Goal: Transaction & Acquisition: Purchase product/service

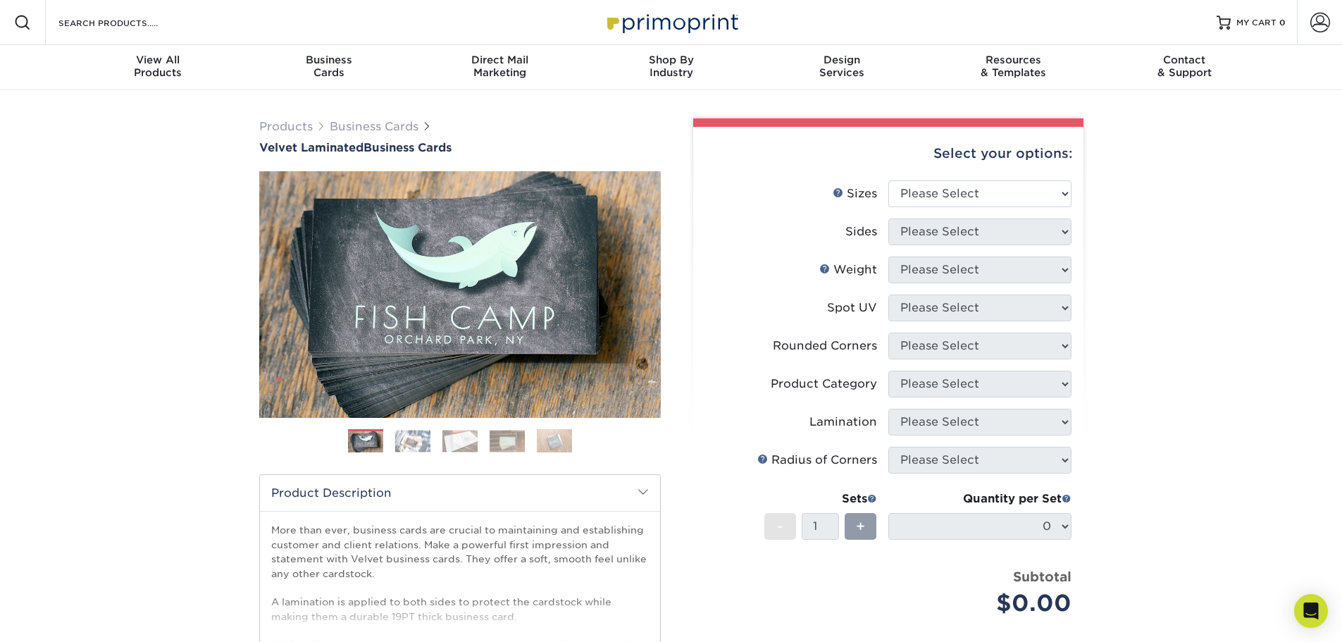
click at [417, 435] on img at bounding box center [412, 441] width 35 height 22
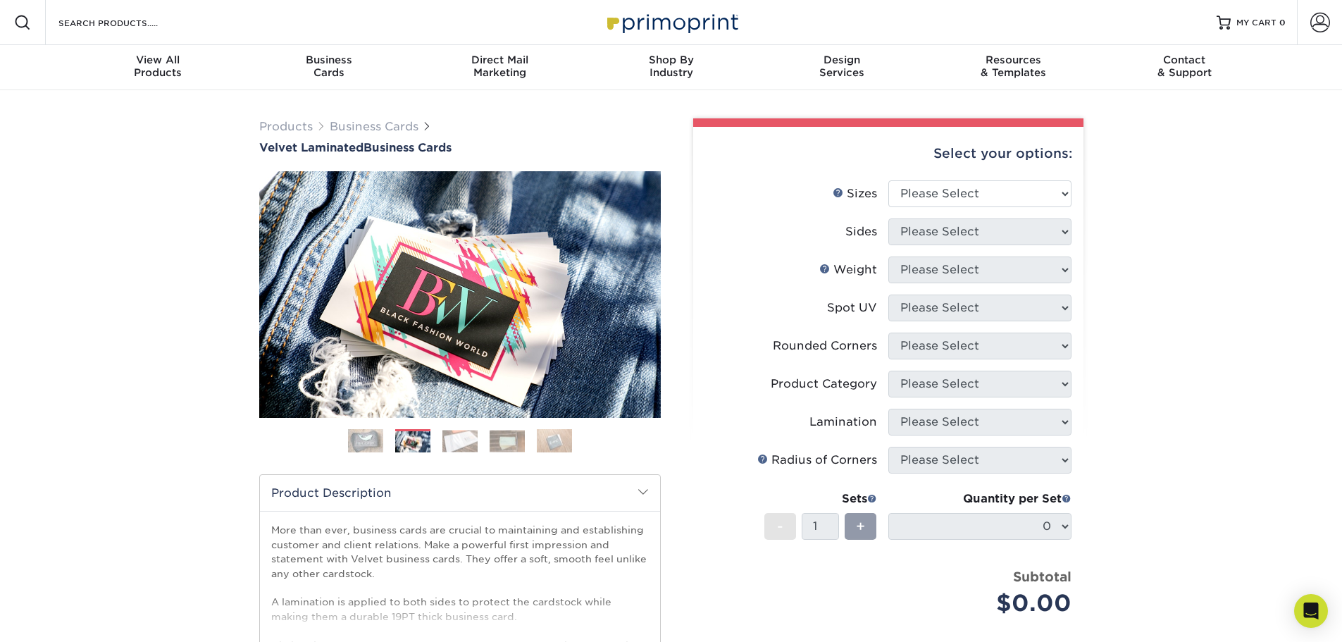
click at [468, 437] on img at bounding box center [459, 441] width 35 height 22
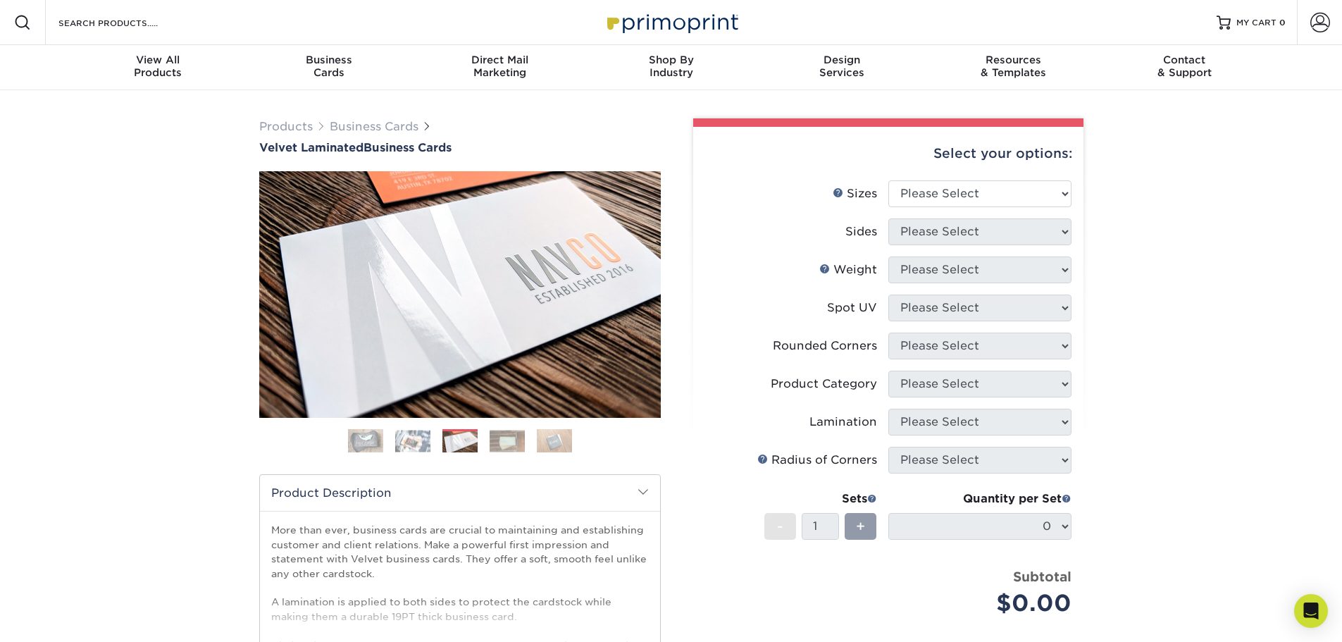
click at [512, 442] on img at bounding box center [507, 441] width 35 height 22
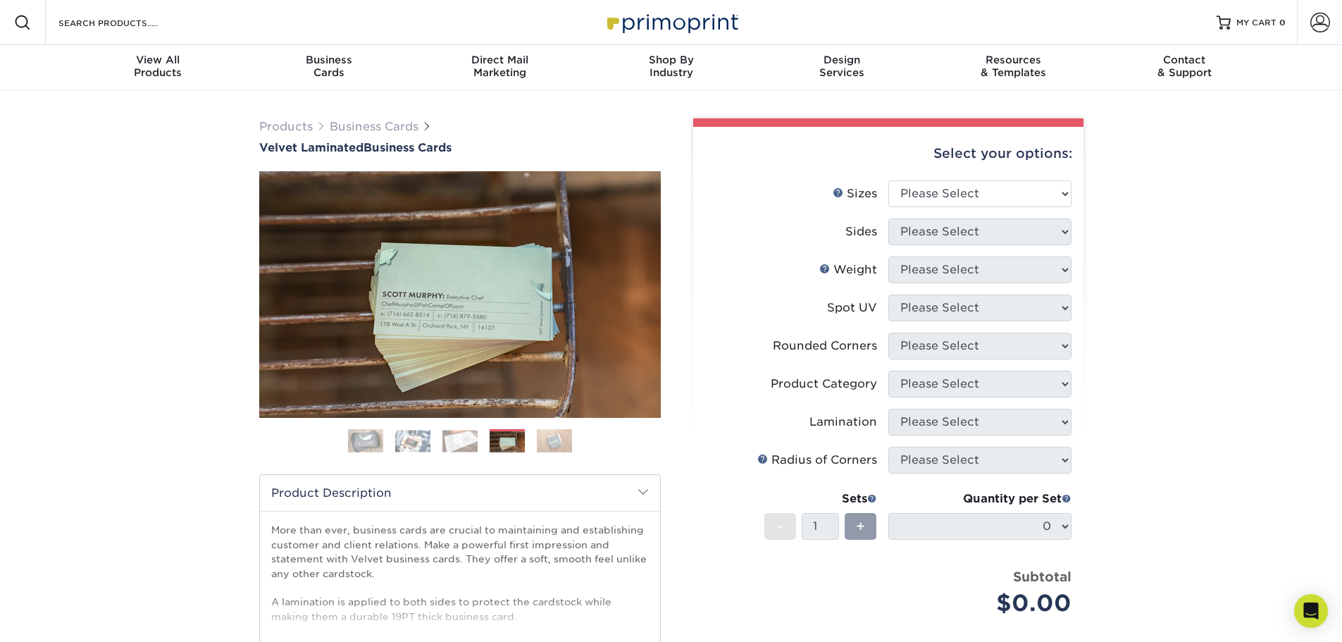
click at [557, 444] on img at bounding box center [554, 440] width 35 height 25
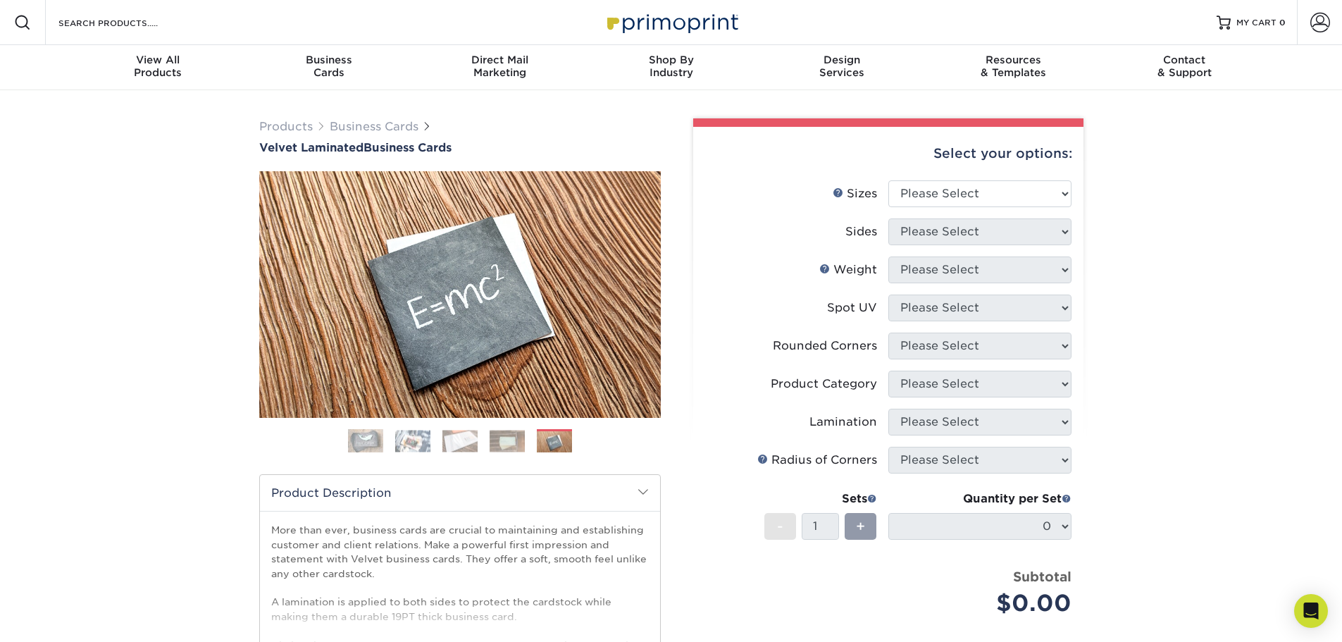
click at [356, 434] on img at bounding box center [365, 440] width 35 height 35
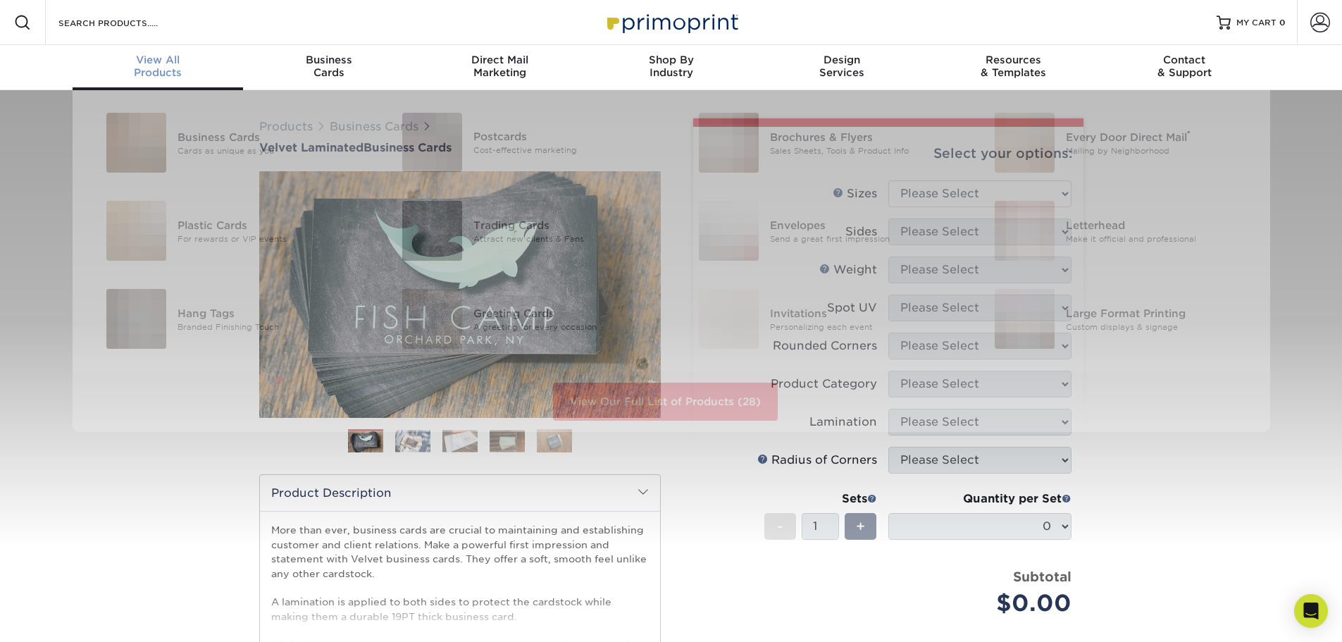
click at [158, 70] on div "View All Products" at bounding box center [158, 66] width 171 height 25
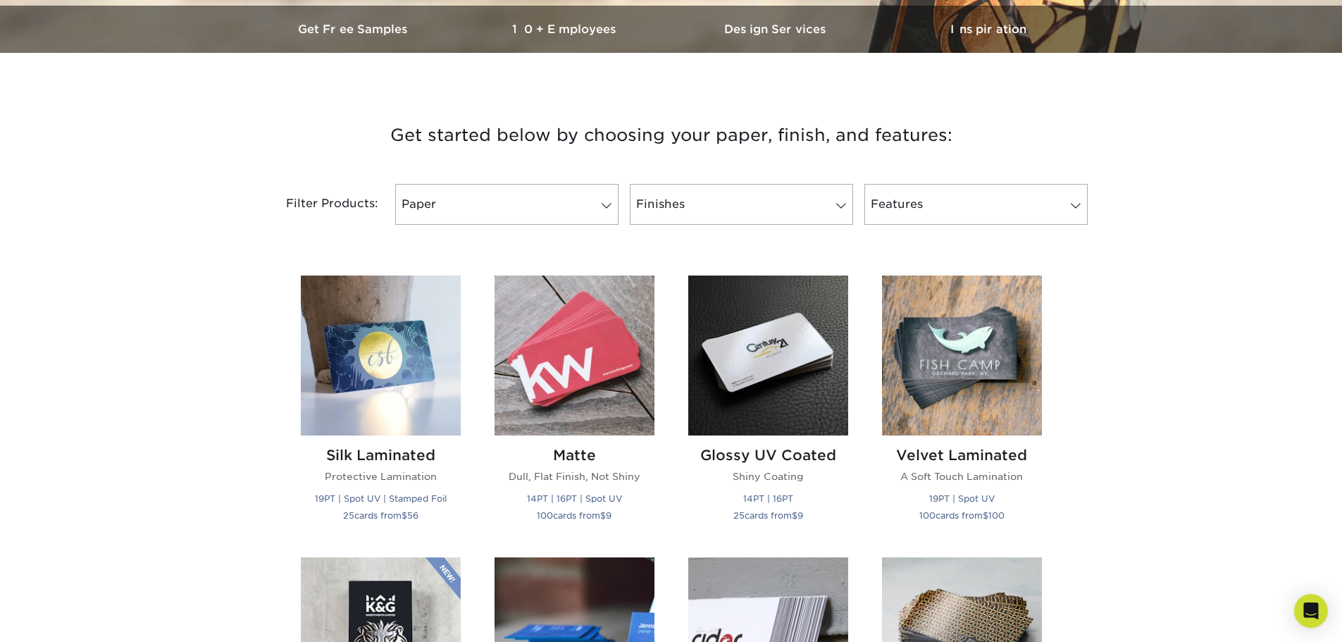
scroll to position [423, 0]
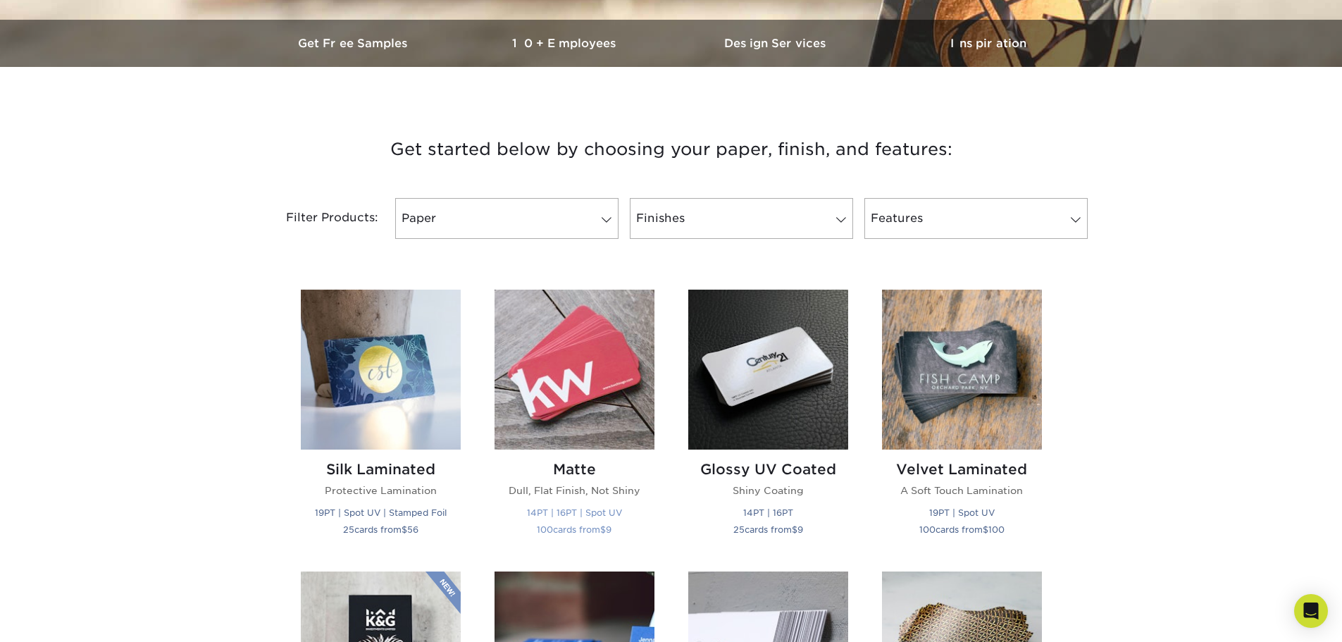
click at [536, 376] on img at bounding box center [575, 370] width 160 height 160
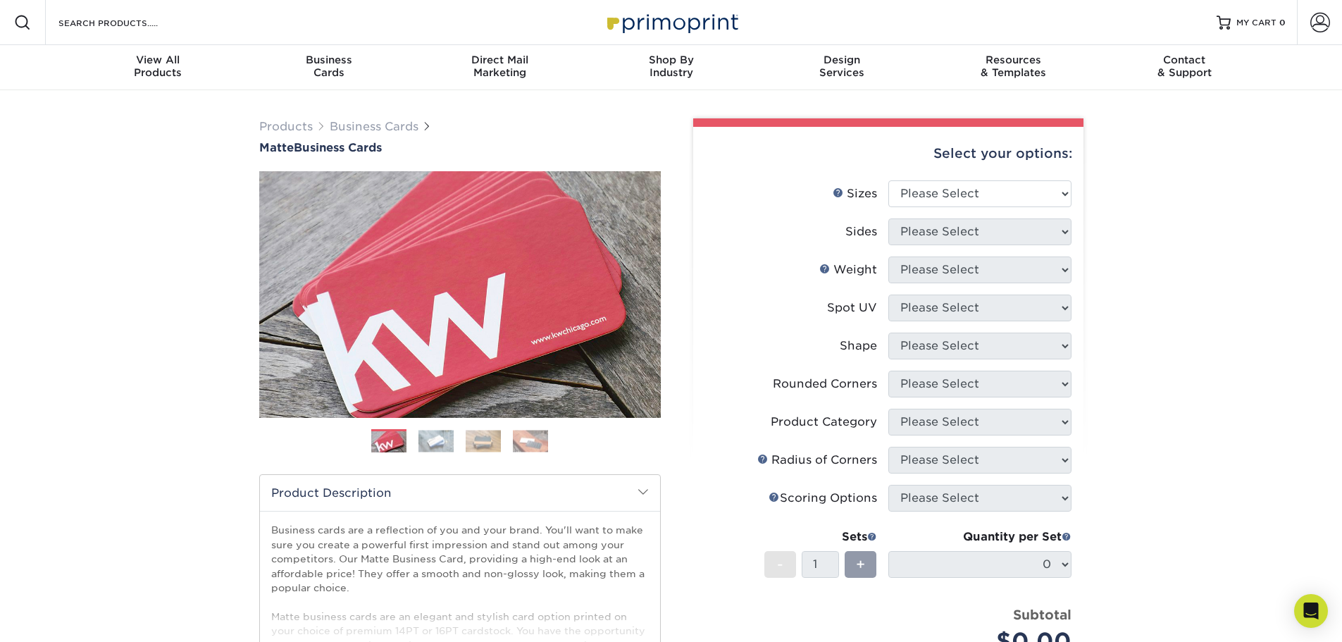
click at [435, 441] on img at bounding box center [435, 441] width 35 height 22
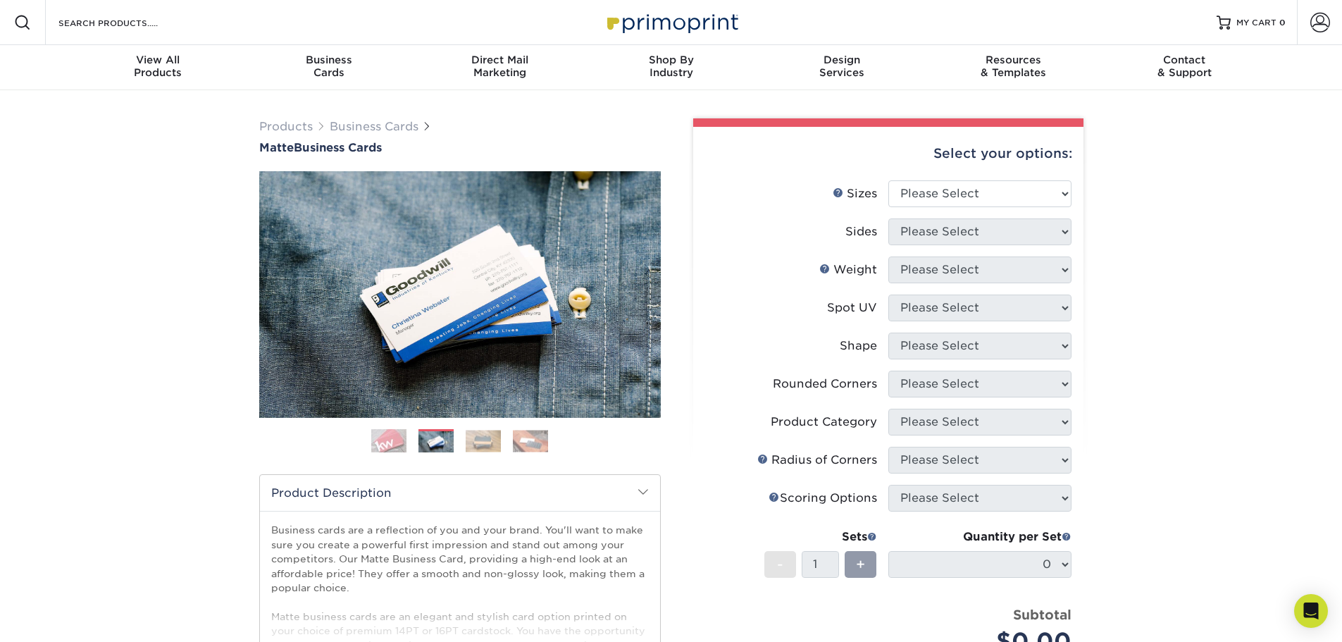
click at [507, 435] on ol at bounding box center [460, 446] width 402 height 34
click at [533, 435] on img at bounding box center [530, 441] width 35 height 22
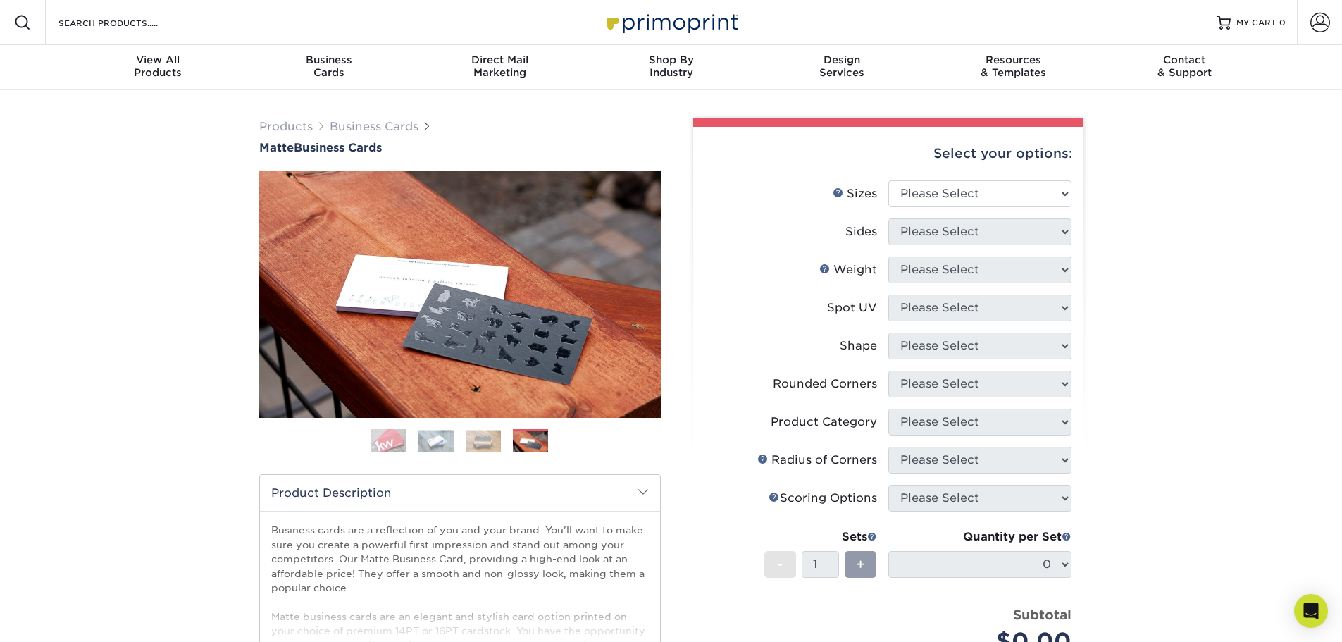
click at [481, 445] on img at bounding box center [483, 441] width 35 height 22
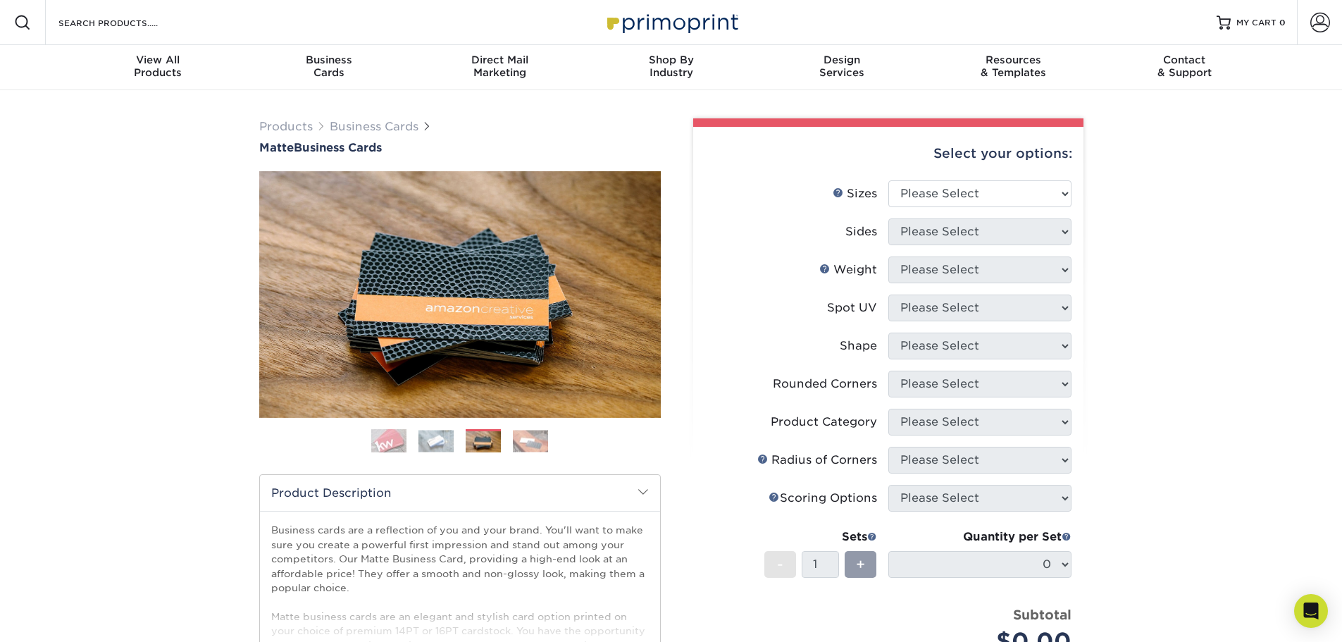
click at [392, 439] on img at bounding box center [388, 440] width 35 height 35
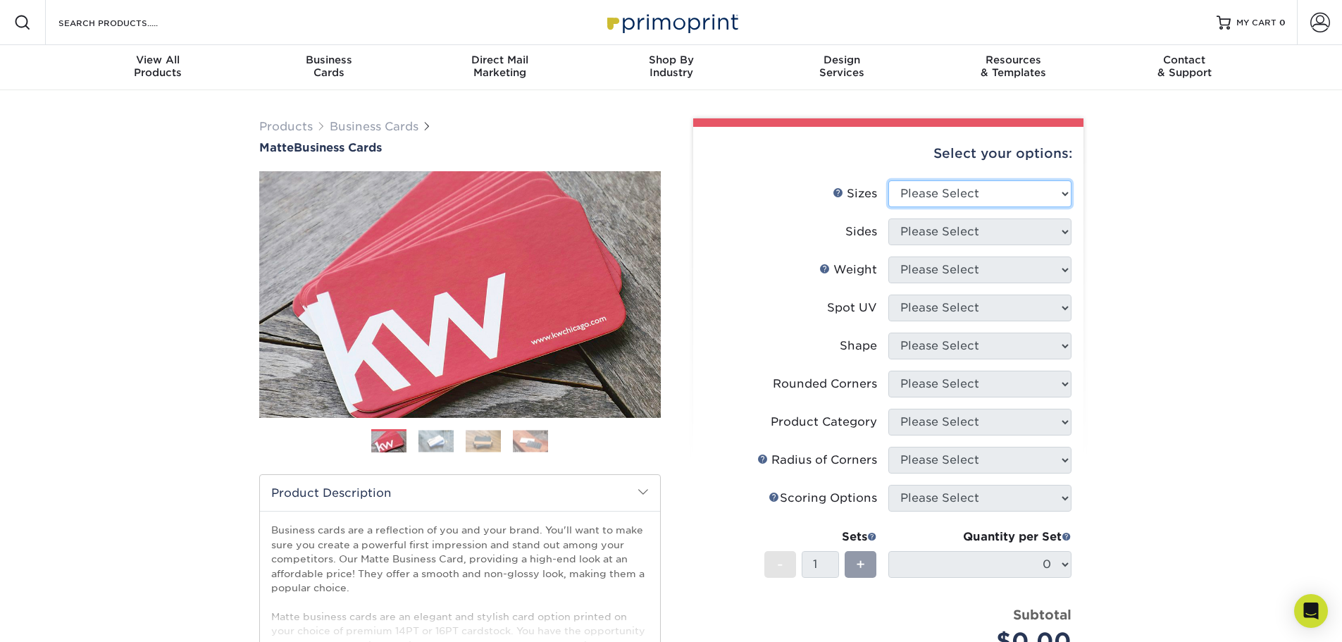
click at [1026, 199] on select "Please Select 1.5" x 3.5" - Mini 1.75" x 3.5" - Mini 2" x 2" - Square 2" x 3" -…" at bounding box center [979, 193] width 183 height 27
select select "2.00x3.50"
click at [888, 180] on select "Please Select 1.5" x 3.5" - Mini 1.75" x 3.5" - Mini 2" x 2" - Square 2" x 3" -…" at bounding box center [979, 193] width 183 height 27
click at [1002, 235] on select "Please Select Print Both Sides Print Front Only" at bounding box center [979, 231] width 183 height 27
select select "32d3c223-f82c-492b-b915-ba065a00862f"
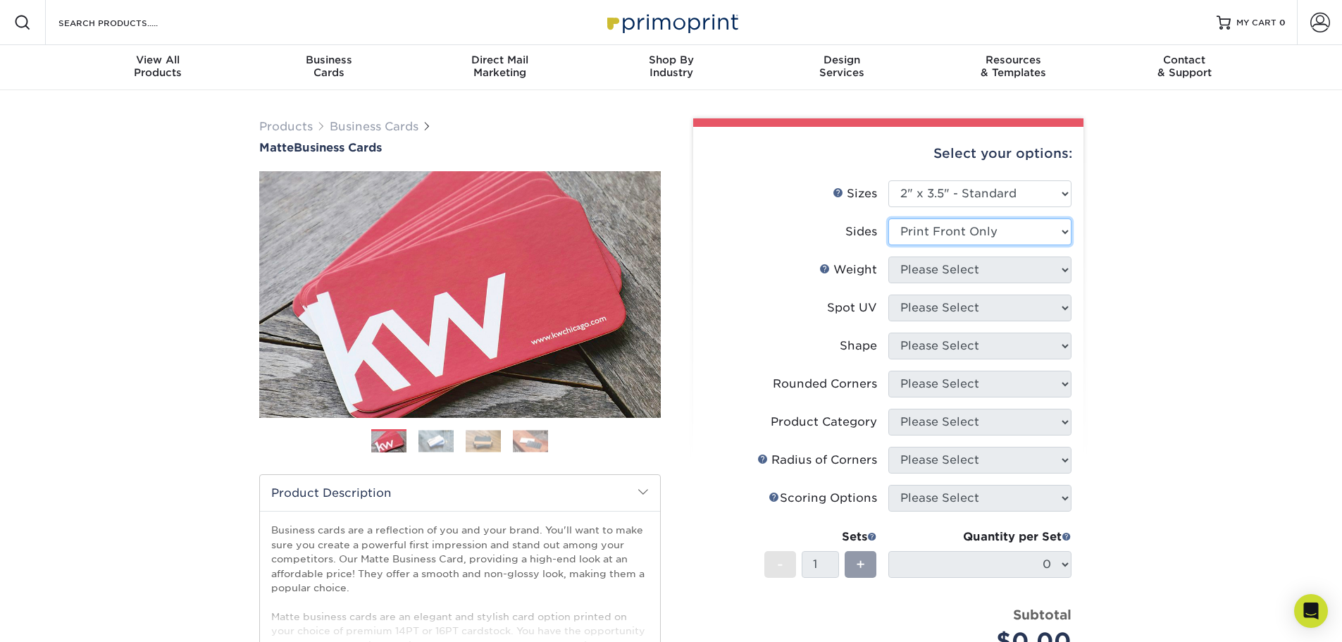
click at [888, 218] on select "Please Select Print Both Sides Print Front Only" at bounding box center [979, 231] width 183 height 27
click at [967, 264] on select "Please Select 16PT 14PT" at bounding box center [979, 269] width 183 height 27
click at [888, 256] on select "Please Select 16PT 14PT" at bounding box center [979, 269] width 183 height 27
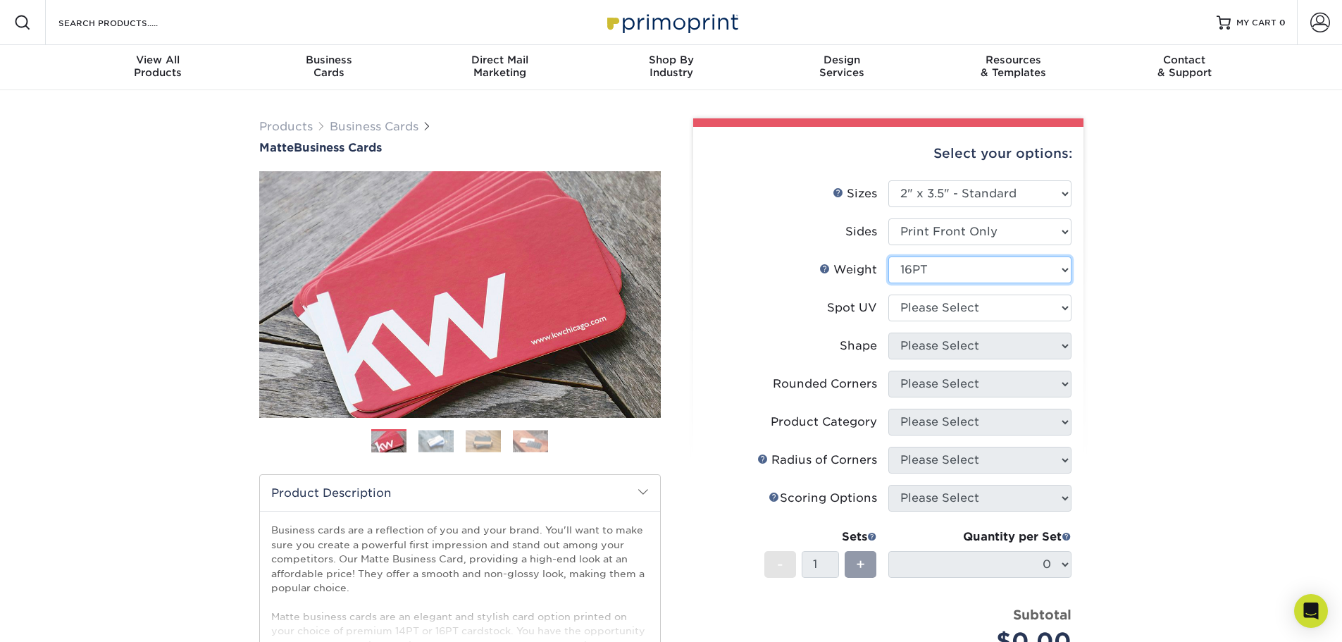
click at [961, 263] on select "Please Select 16PT 14PT" at bounding box center [979, 269] width 183 height 27
select select "14PT"
click at [888, 256] on select "Please Select 16PT 14PT" at bounding box center [979, 269] width 183 height 27
click at [948, 306] on select at bounding box center [979, 307] width 183 height 27
select select "121bb7b5-3b4d-429f-bd8d-bbf80e953313"
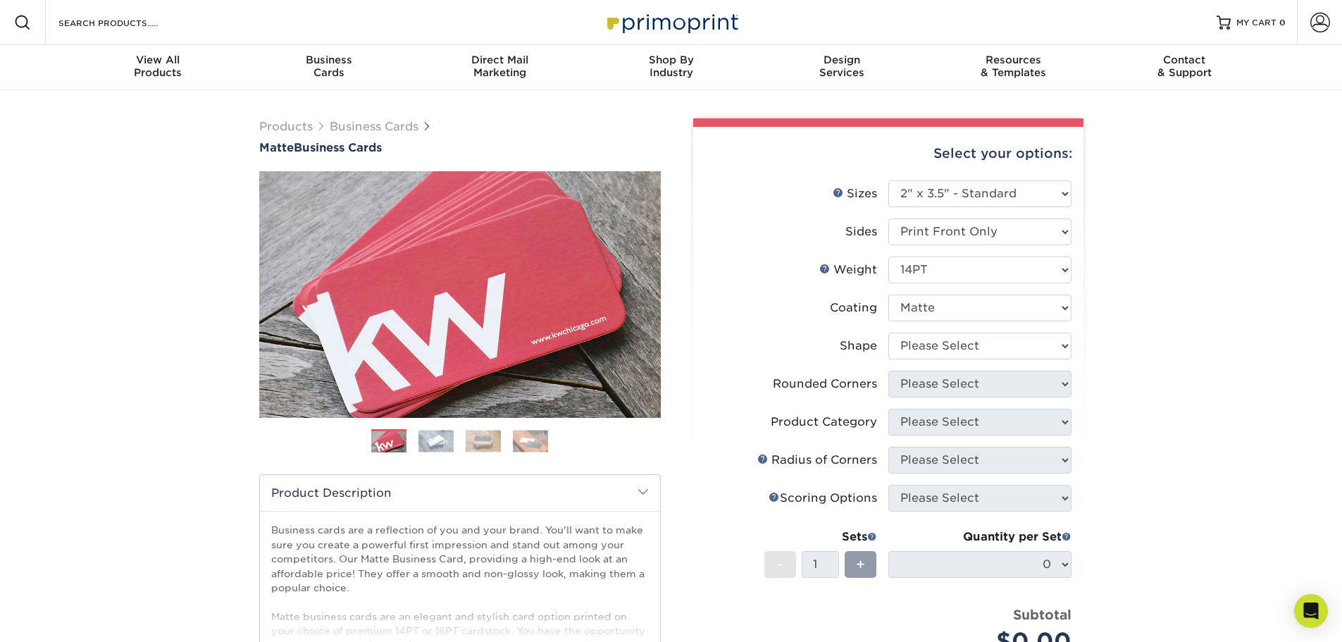
click at [888, 294] on select at bounding box center [979, 307] width 183 height 27
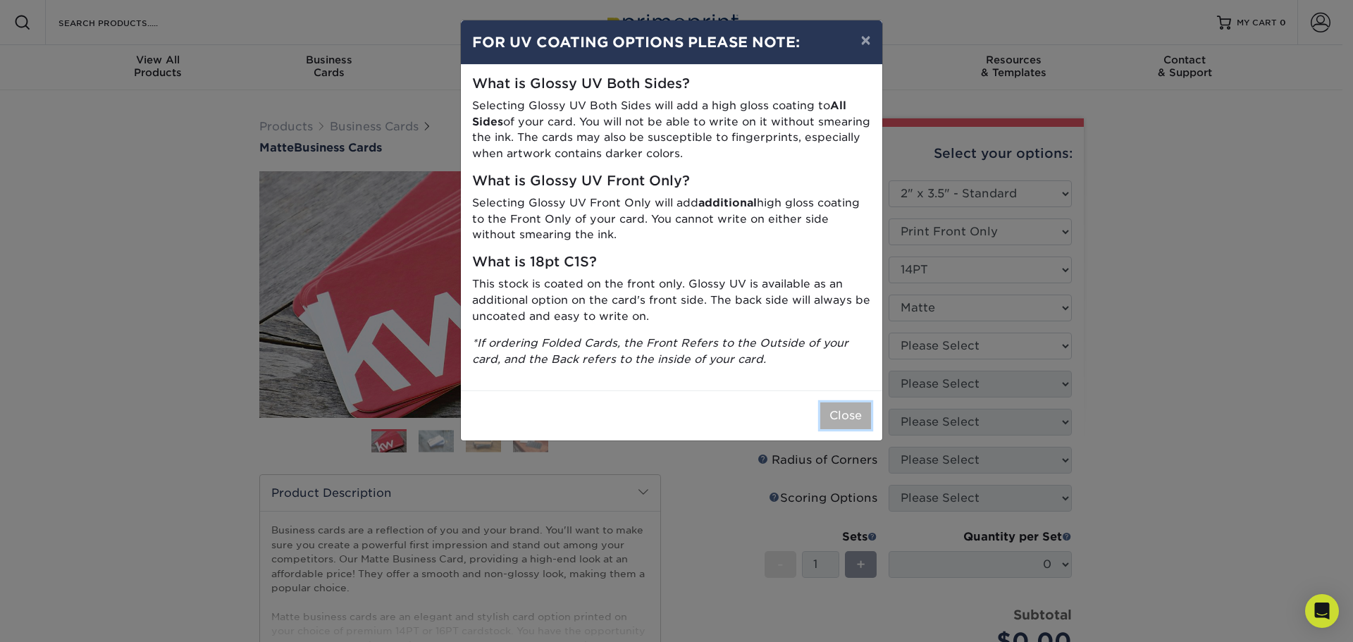
click at [836, 420] on button "Close" at bounding box center [845, 415] width 51 height 27
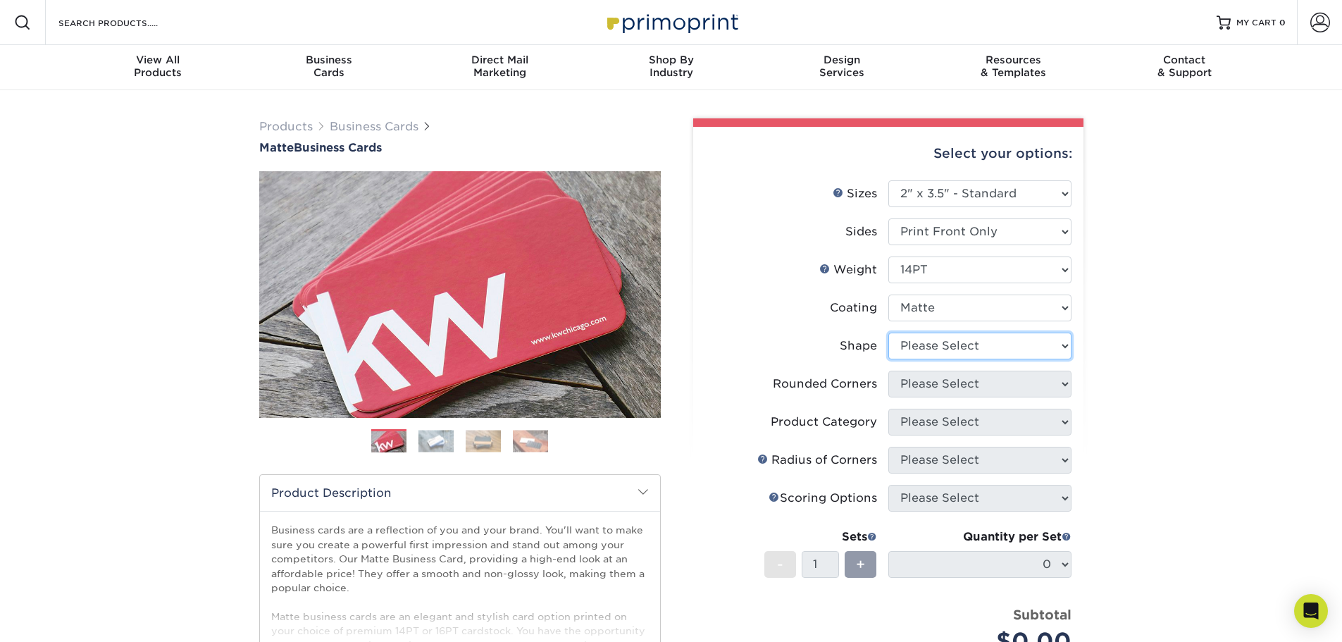
click at [923, 337] on select "Please Select Standard" at bounding box center [979, 346] width 183 height 27
select select "standard"
click at [888, 333] on select "Please Select Standard" at bounding box center [979, 346] width 183 height 27
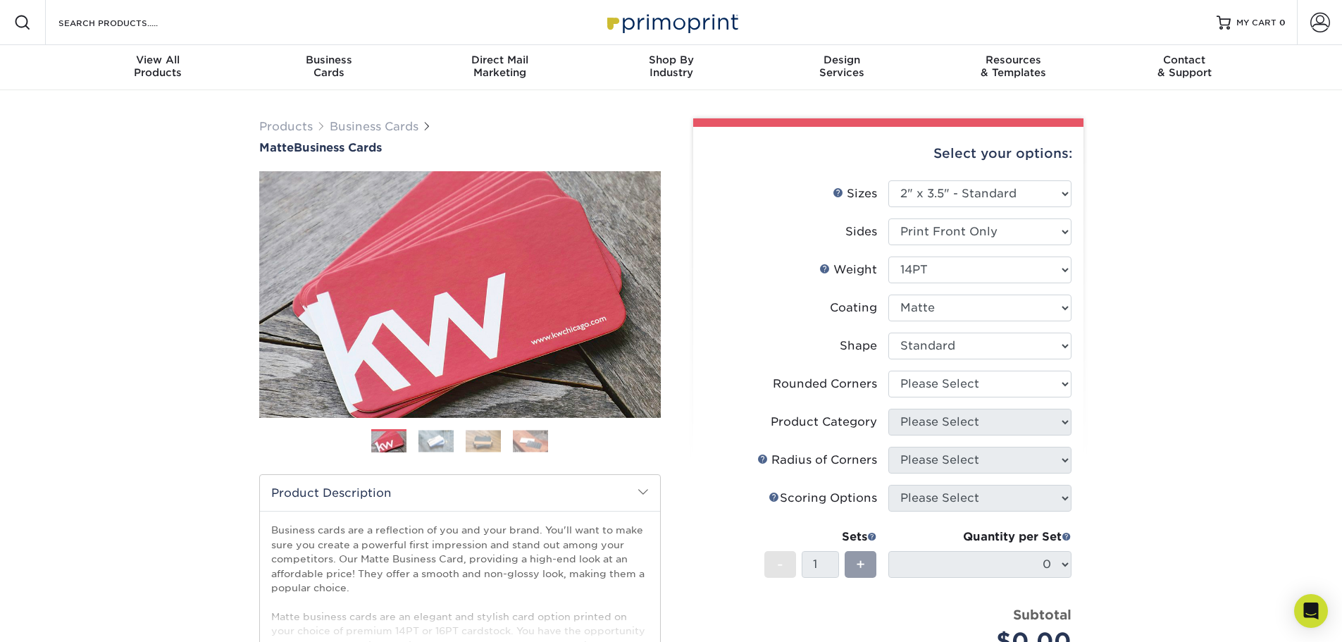
click at [921, 367] on li "Shape Please Select Standard" at bounding box center [888, 352] width 366 height 38
click at [921, 385] on select "Please Select Yes - Round 2 Corners Yes - Round 4 Corners No" at bounding box center [979, 384] width 183 height 27
select select "0"
click at [888, 371] on select "Please Select Yes - Round 2 Corners Yes - Round 4 Corners No" at bounding box center [979, 384] width 183 height 27
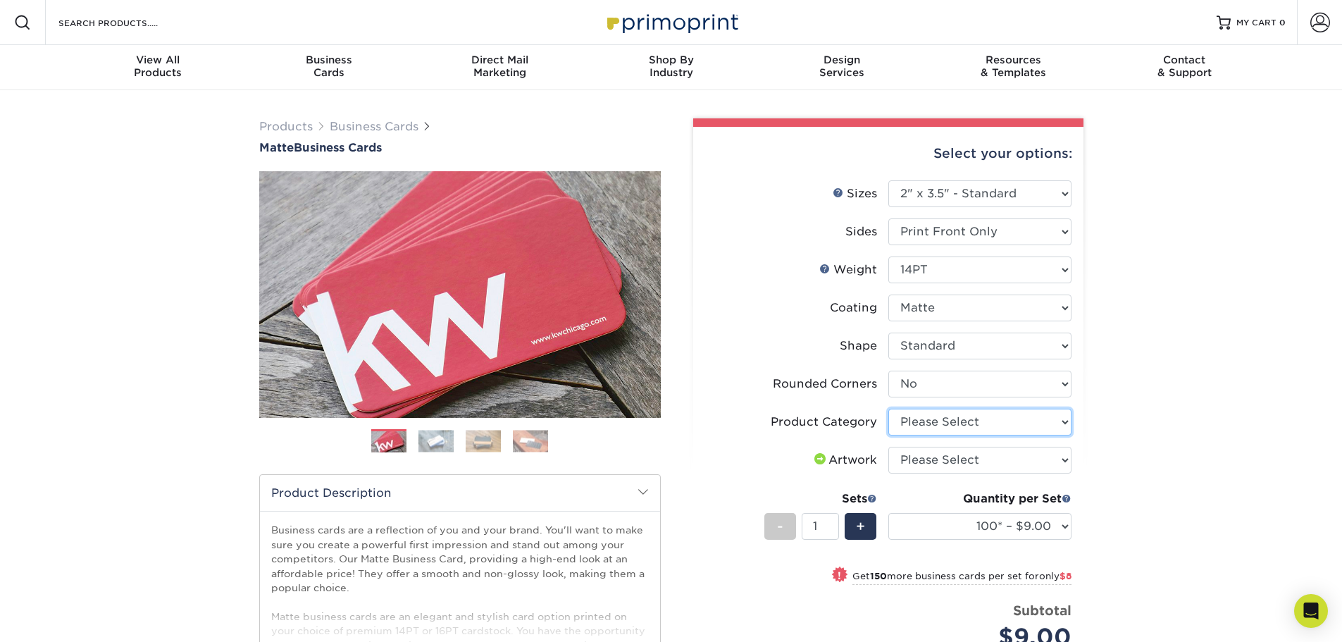
click at [924, 416] on select "Please Select Business Cards" at bounding box center [979, 422] width 183 height 27
select select "3b5148f1-0588-4f88-a218-97bcfdce65c1"
click at [888, 409] on select "Please Select Business Cards" at bounding box center [979, 422] width 183 height 27
click at [926, 466] on select "Please Select I will upload files I need a design - $100" at bounding box center [979, 460] width 183 height 27
select select "upload"
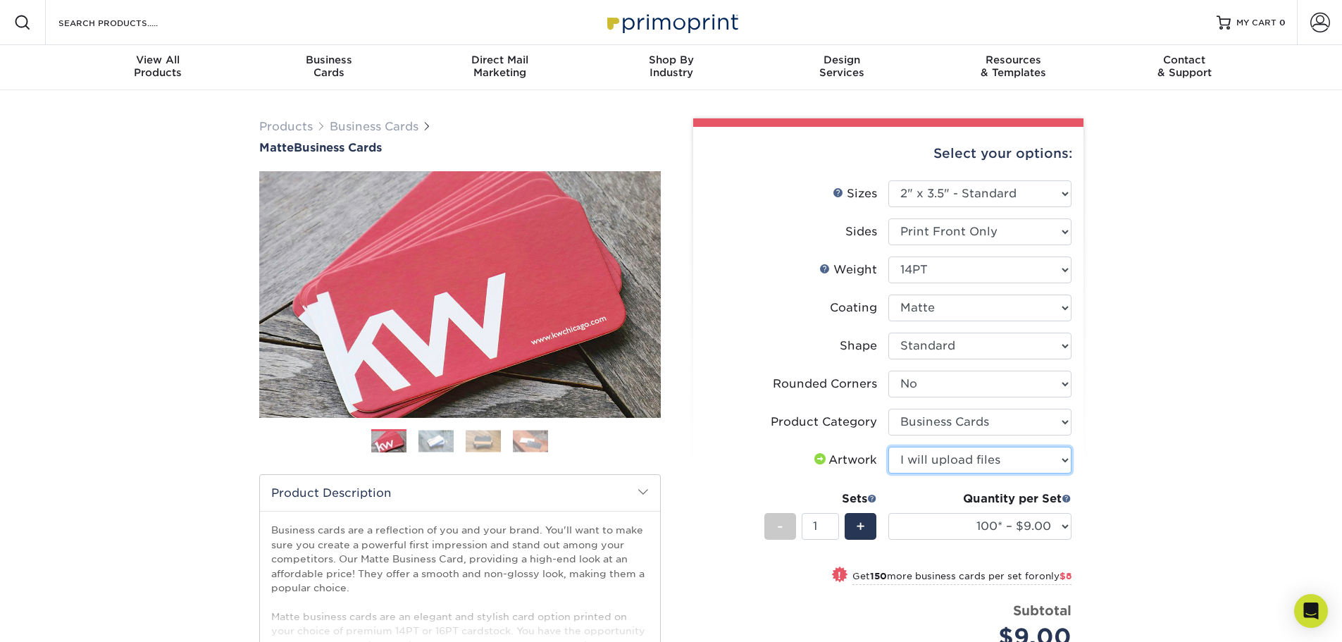
click at [888, 447] on select "Please Select I will upload files I need a design - $100" at bounding box center [979, 460] width 183 height 27
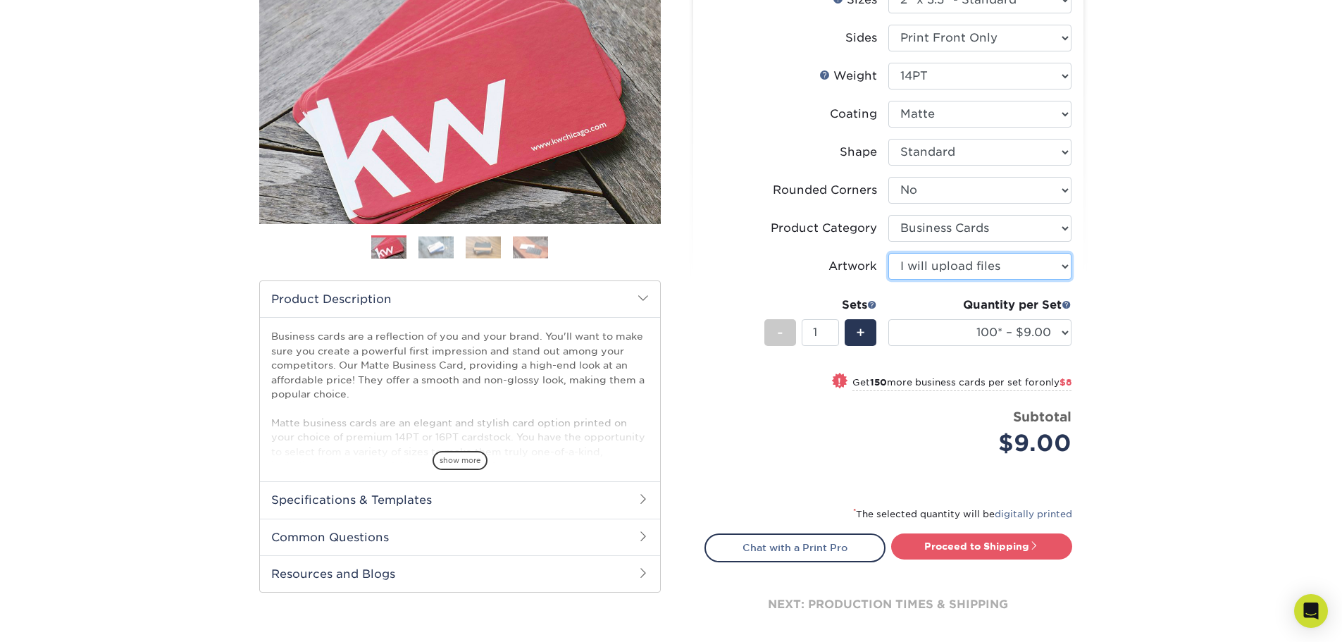
scroll to position [211, 0]
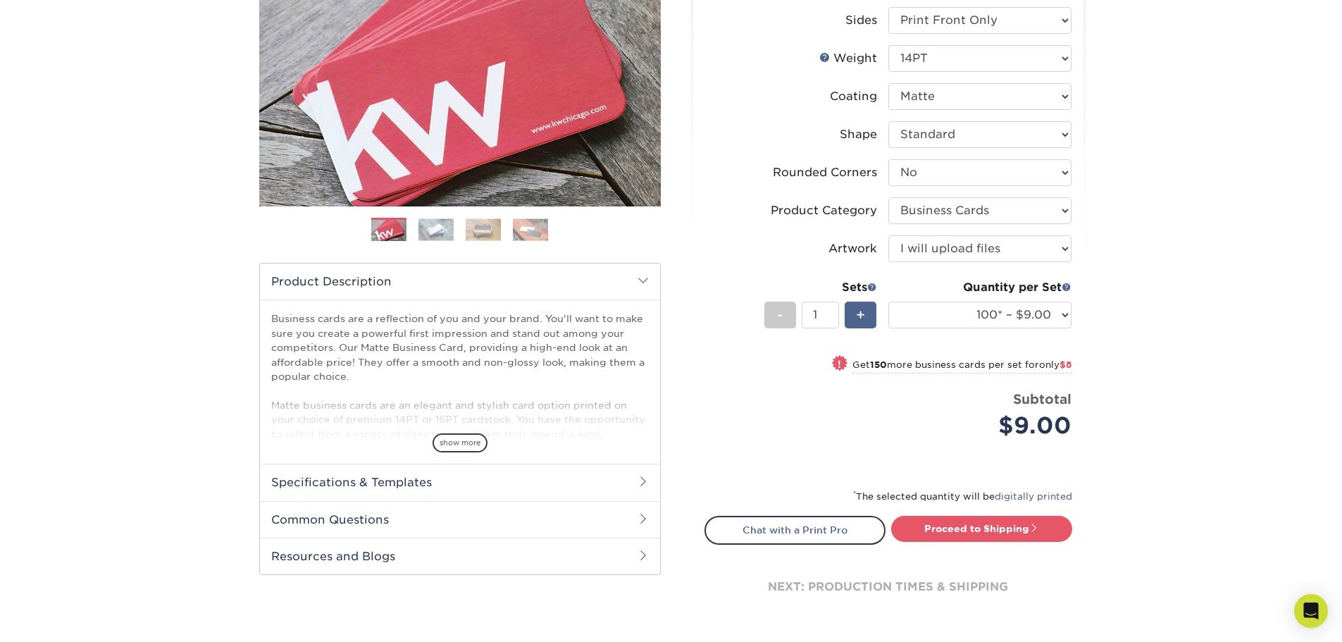
click at [855, 311] on div "+" at bounding box center [861, 315] width 32 height 27
type input "2"
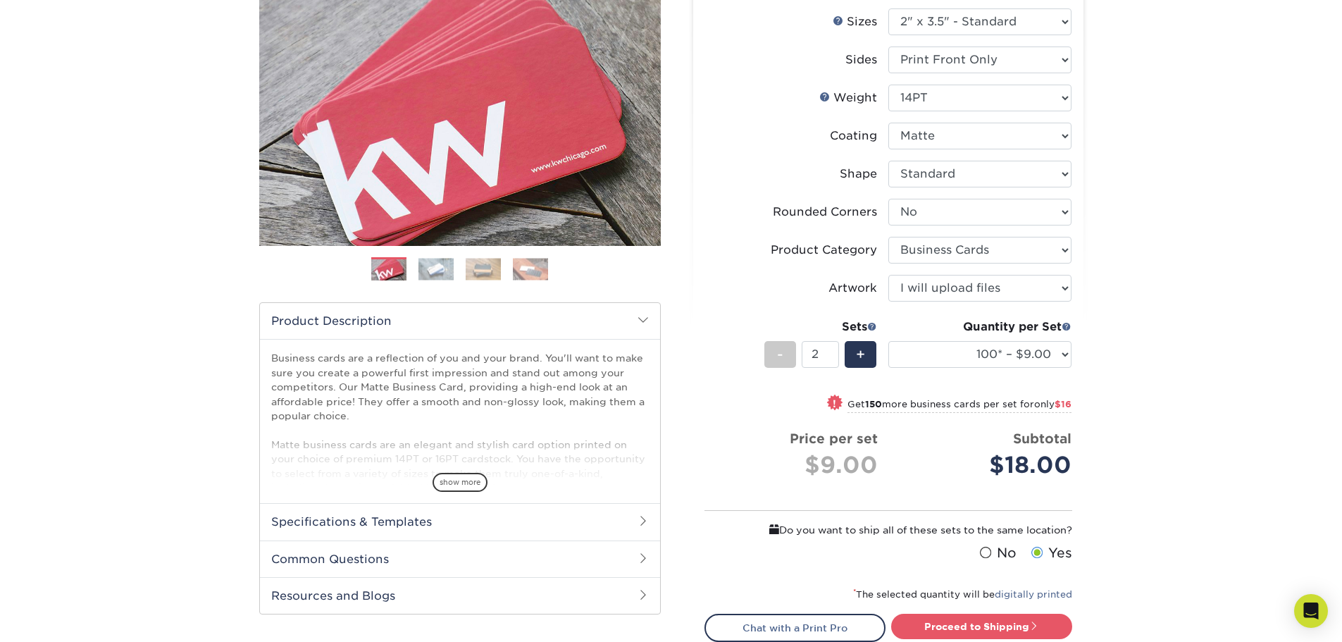
scroll to position [423, 0]
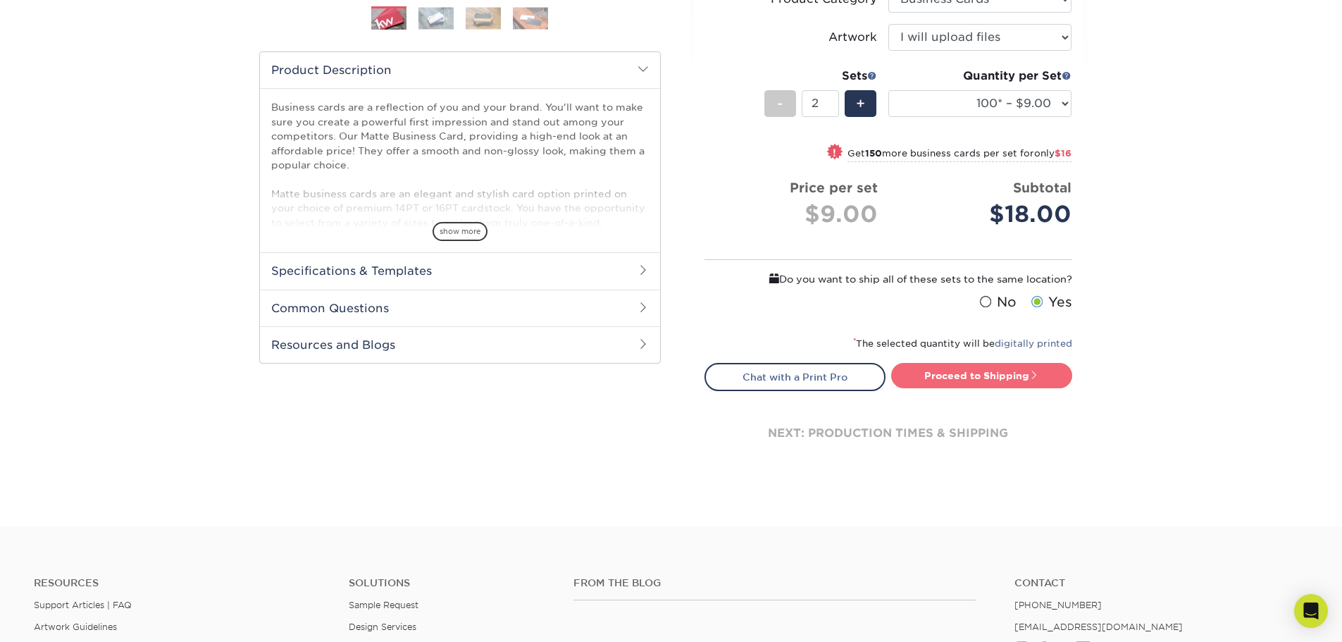
click at [983, 372] on link "Proceed to Shipping" at bounding box center [981, 375] width 181 height 25
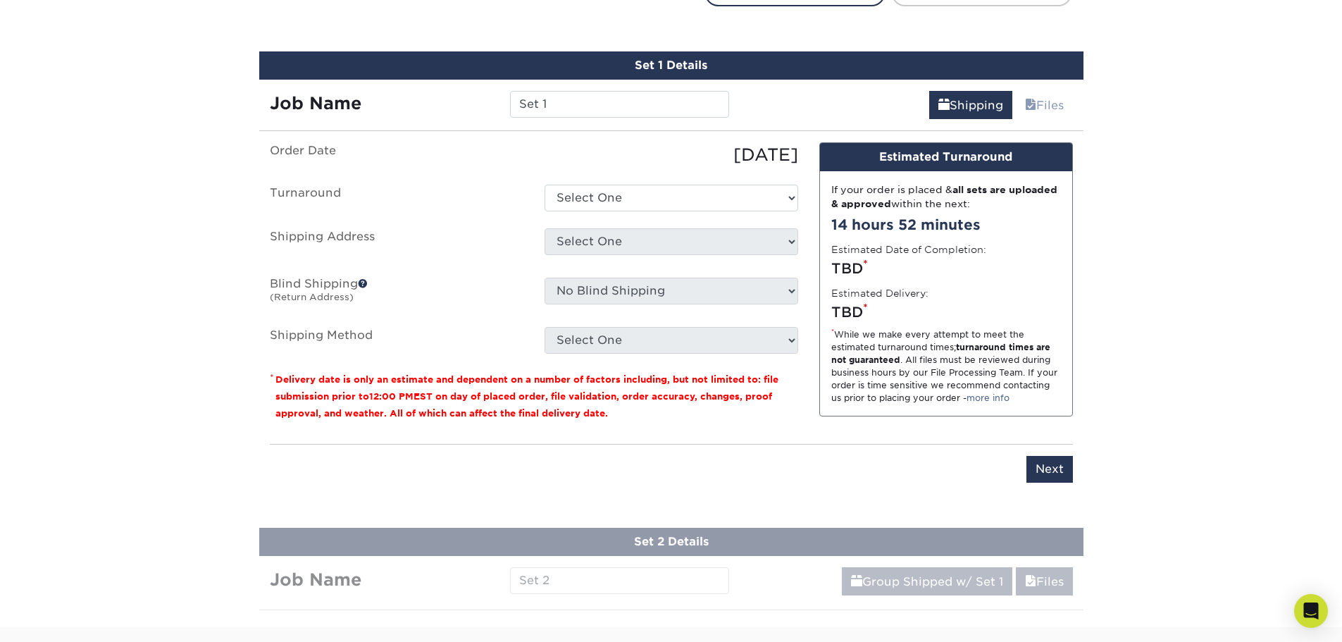
scroll to position [824, 0]
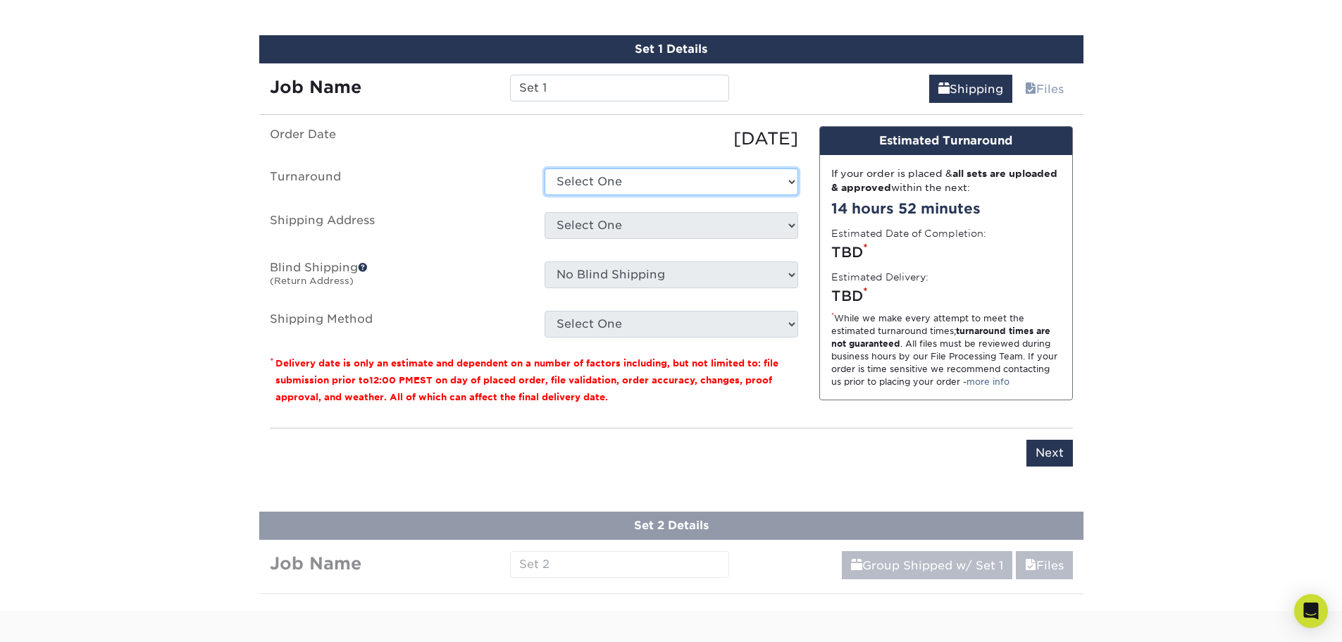
click at [570, 194] on select "Select One 2-4 Business Days 2 Day Next Business Day" at bounding box center [672, 181] width 254 height 27
select select "be93d833-5c5a-406d-89e4-0595b39ec29f"
click at [545, 168] on select "Select One 2-4 Business Days 2 Day Next Business Day" at bounding box center [672, 181] width 254 height 27
click at [576, 228] on select "Select One + Add New Address - Login" at bounding box center [672, 225] width 254 height 27
select select "newaddress"
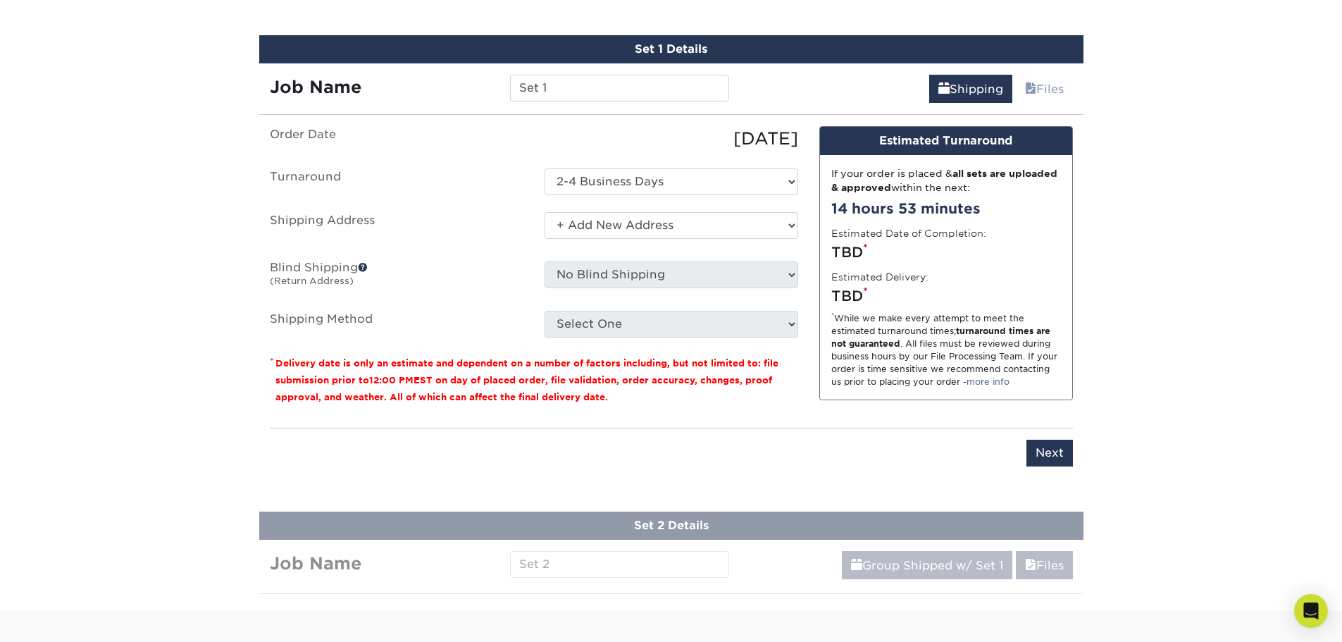
click at [545, 212] on select "Select One + Add New Address - Login" at bounding box center [672, 225] width 254 height 27
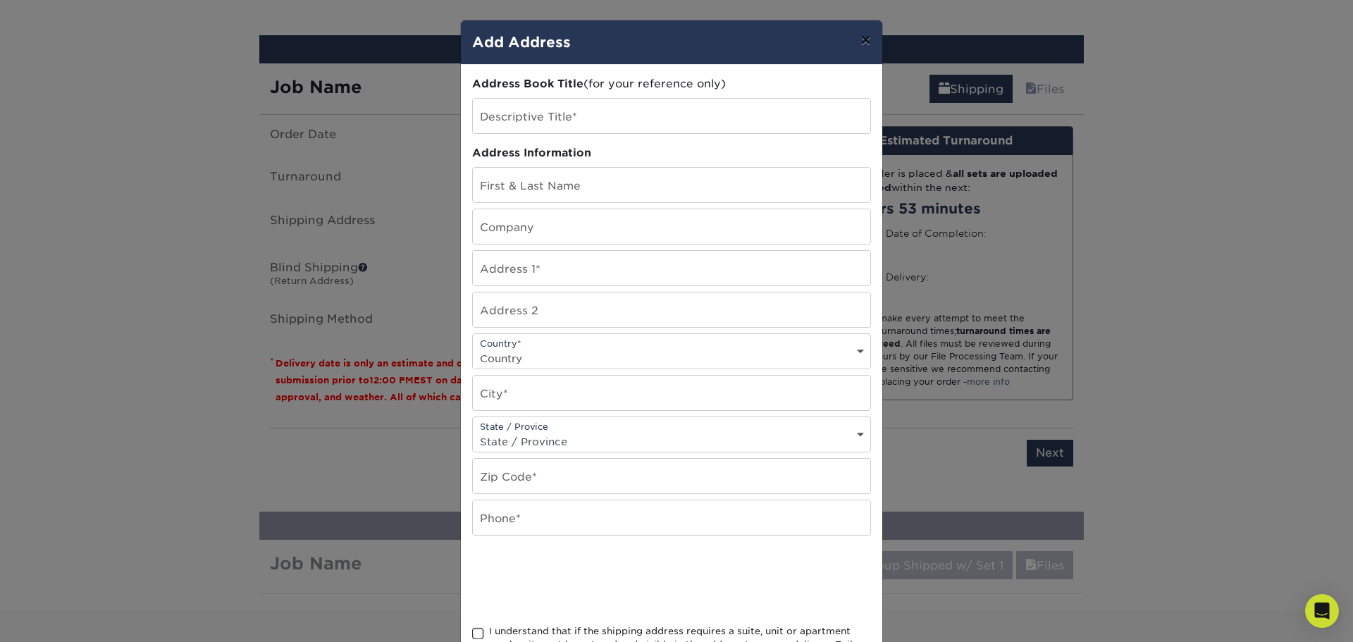
click at [864, 32] on button "×" at bounding box center [865, 39] width 32 height 39
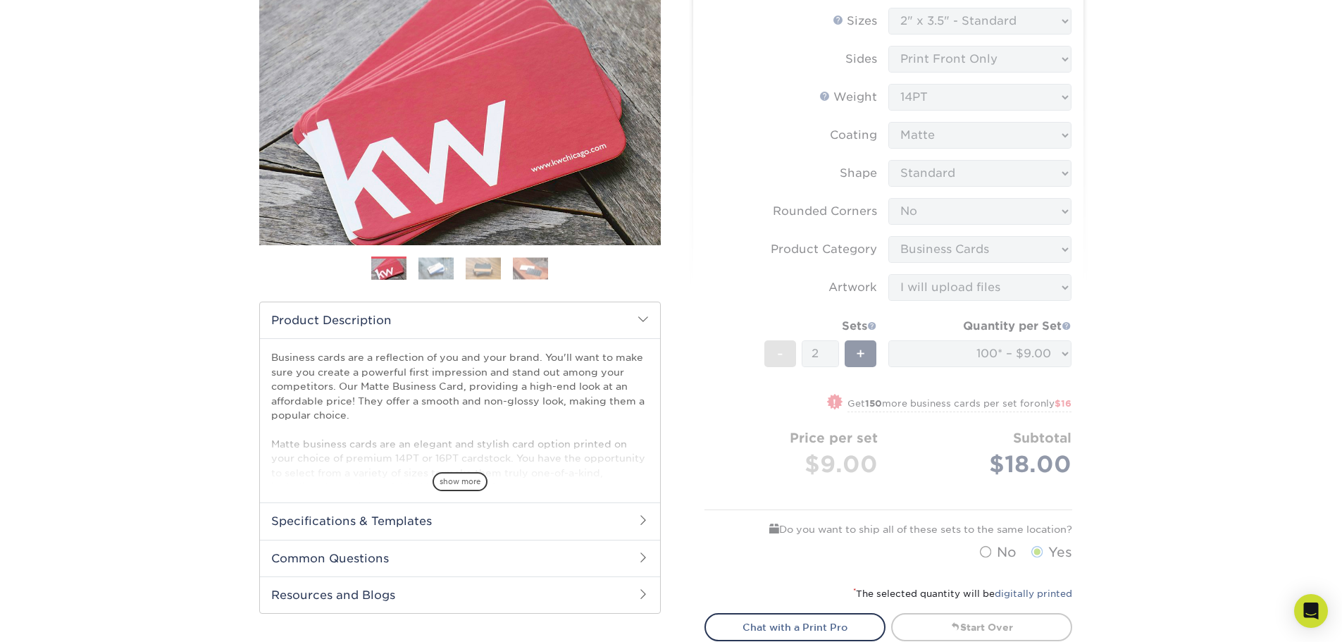
scroll to position [0, 0]
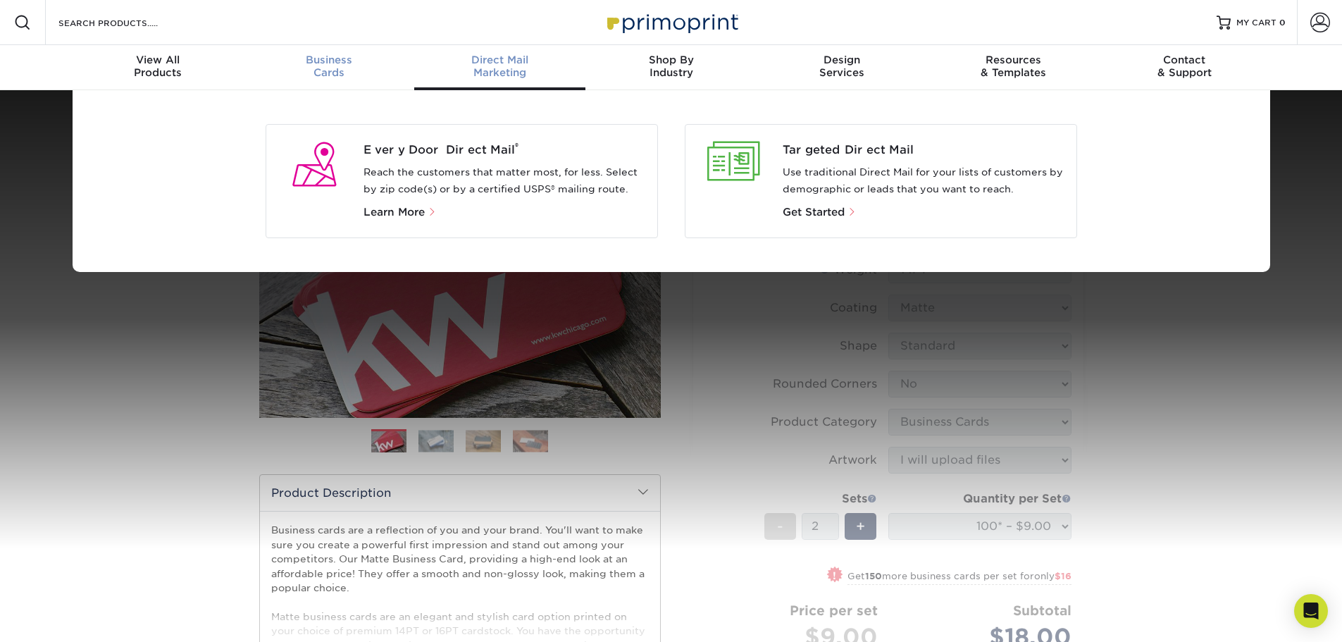
click at [324, 72] on div "Business Cards" at bounding box center [328, 66] width 171 height 25
